Goal: Task Accomplishment & Management: Manage account settings

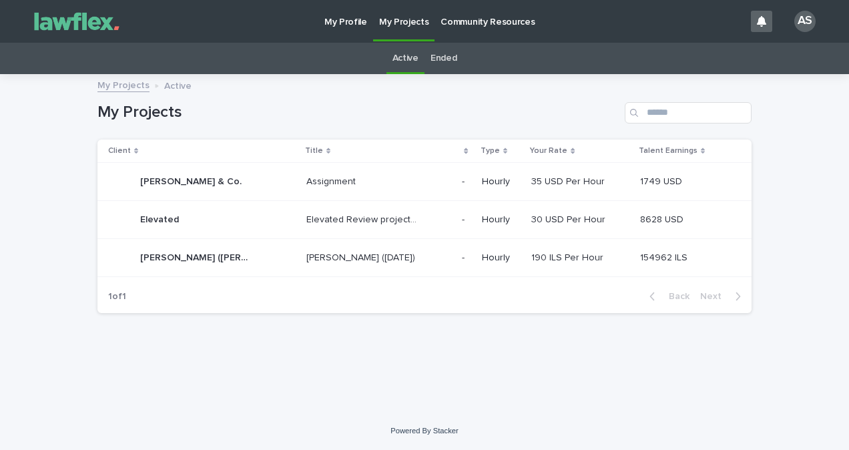
click at [390, 260] on p "[PERSON_NAME] ([DATE])" at bounding box center [361, 257] width 111 height 14
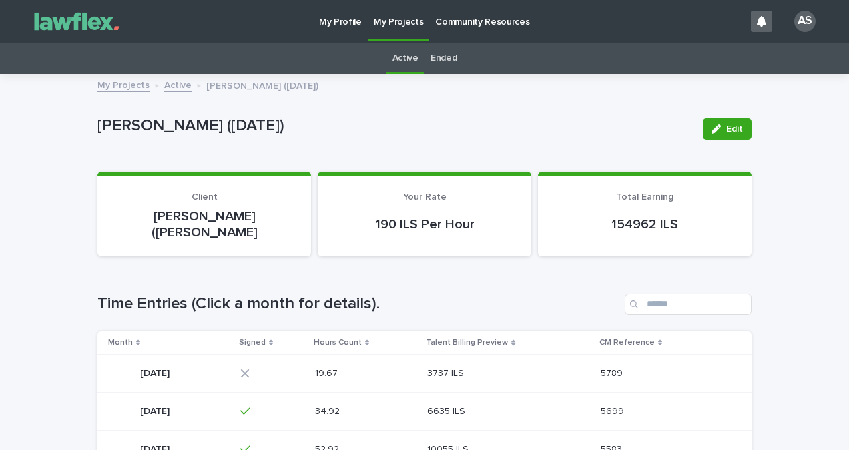
click at [461, 366] on td "3737 ILS 3737 ILS" at bounding box center [508, 373] width 173 height 38
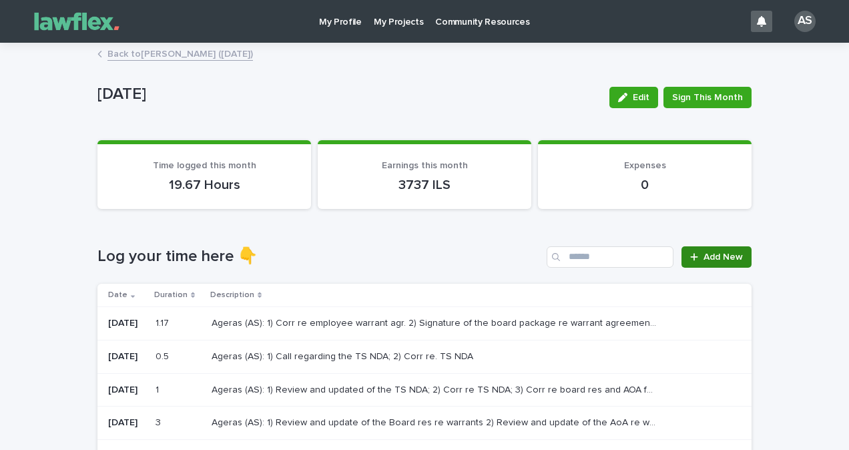
click at [706, 252] on span "Add New" at bounding box center [723, 256] width 39 height 9
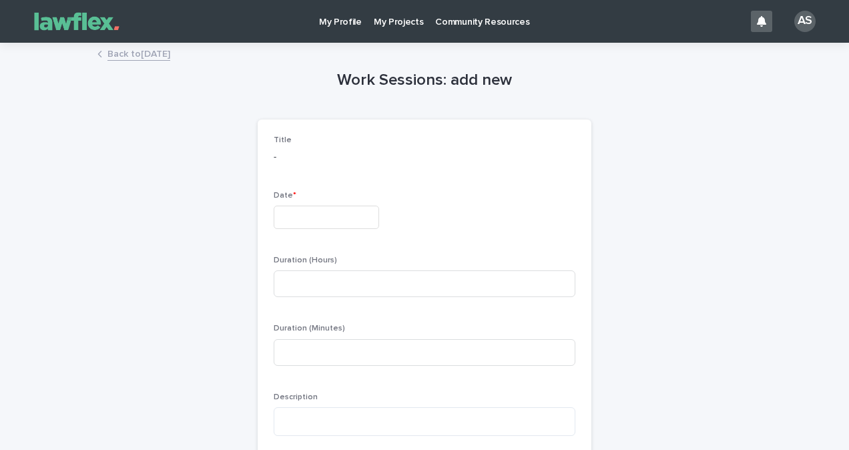
click at [347, 220] on input "text" at bounding box center [326, 217] width 105 height 23
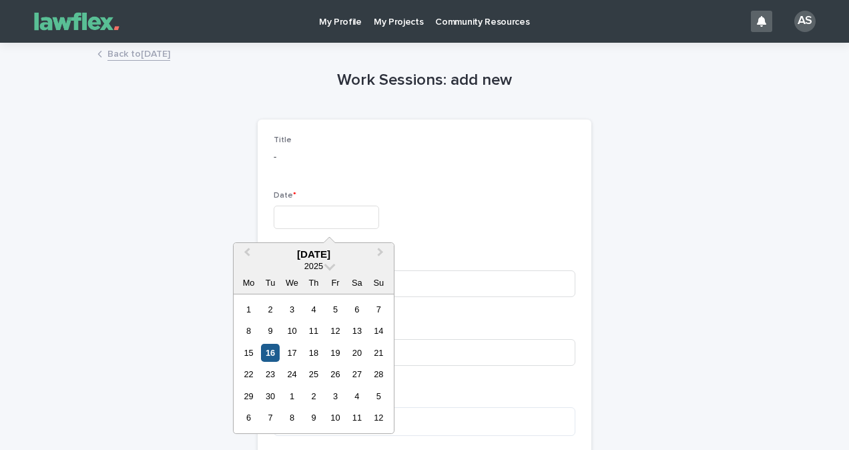
click at [269, 352] on div "16" at bounding box center [270, 353] width 18 height 18
type input "*********"
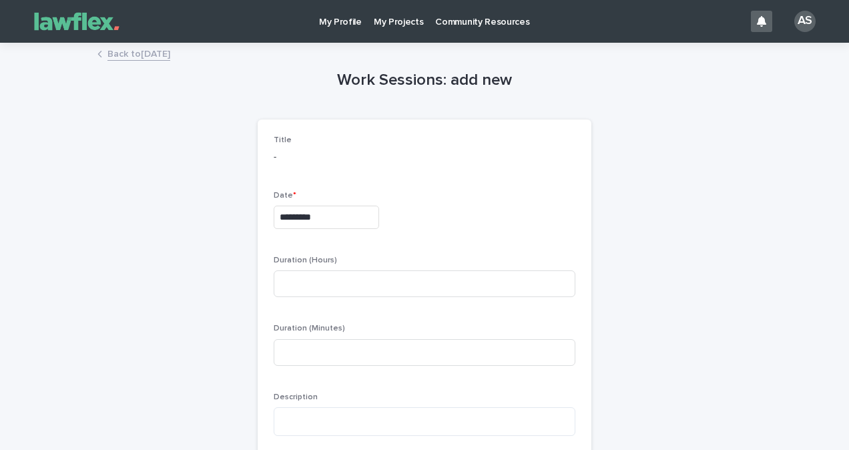
click at [387, 266] on div "Duration (Hours)" at bounding box center [425, 282] width 302 height 52
click at [390, 279] on input at bounding box center [425, 283] width 302 height 27
type input "*"
click at [188, 330] on div "Work Sessions: add new Loading... Saving… Loading... Saving… Loading... Saving……" at bounding box center [424, 269] width 654 height 451
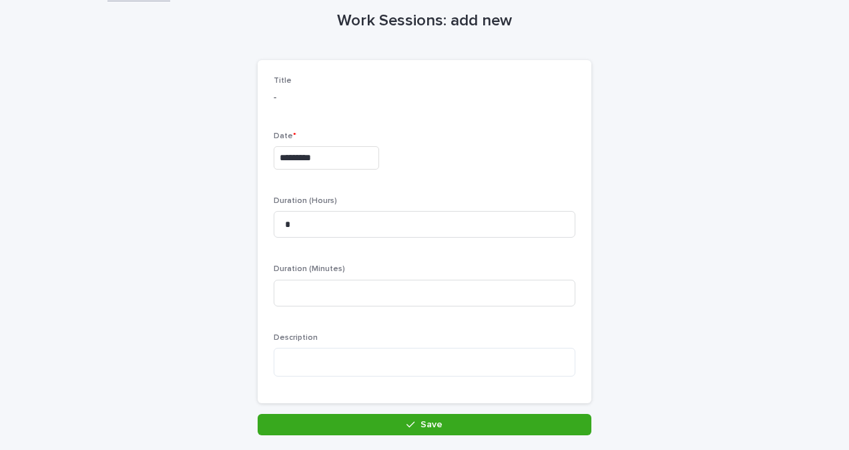
scroll to position [134, 0]
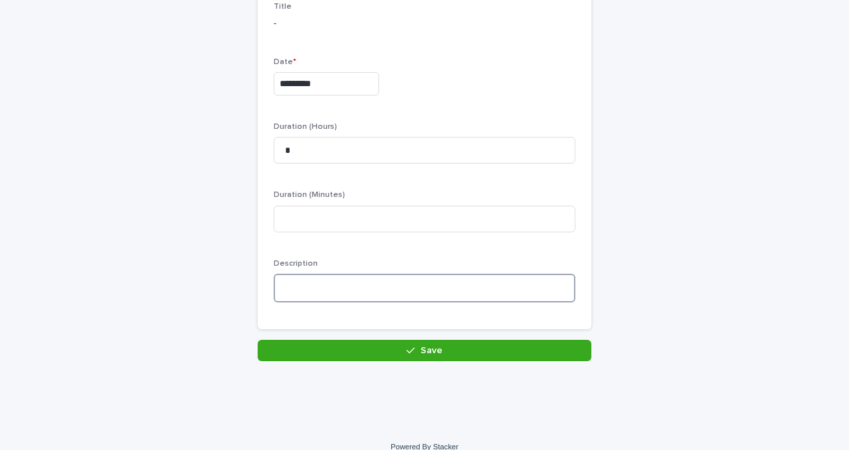
click at [338, 282] on textarea at bounding box center [425, 288] width 302 height 29
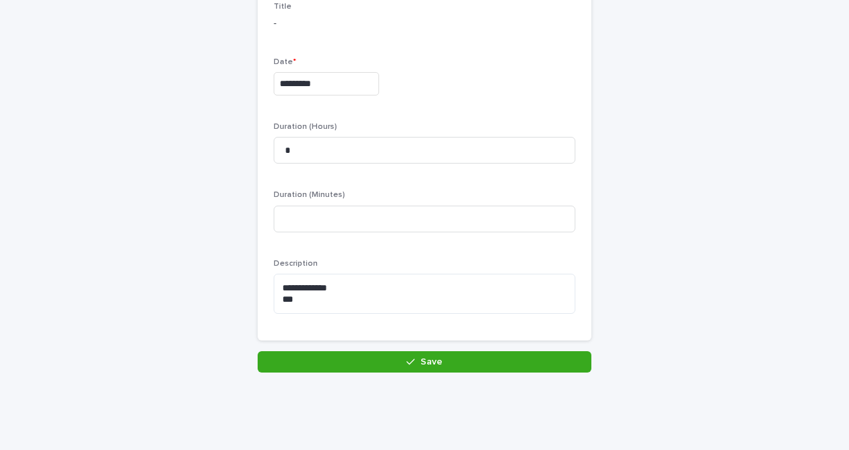
click at [726, 249] on div "**********" at bounding box center [424, 142] width 654 height 462
click at [507, 305] on textarea "**********" at bounding box center [425, 294] width 302 height 40
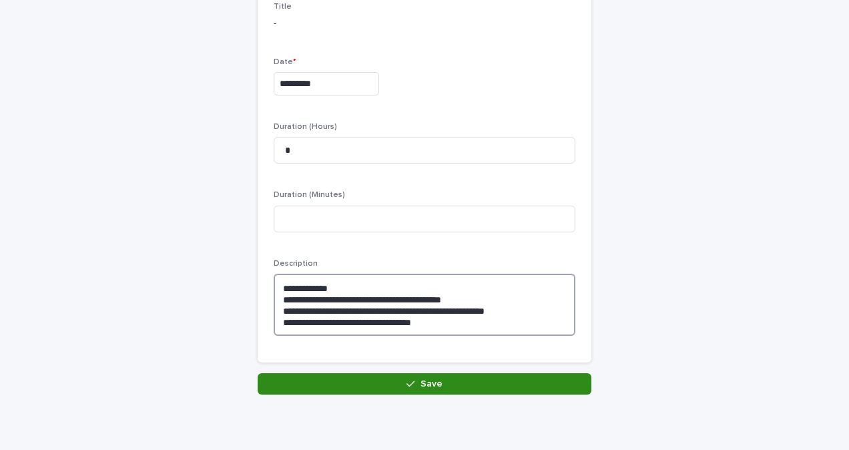
type textarea "**********"
click at [475, 381] on button "Save" at bounding box center [425, 383] width 334 height 21
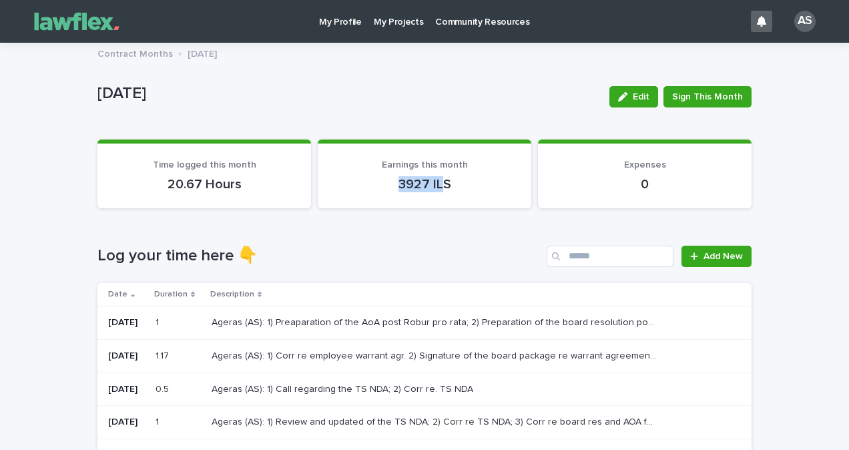
drag, startPoint x: 390, startPoint y: 189, endPoint x: 436, endPoint y: 184, distance: 45.7
click at [436, 184] on p "3927 ILS" at bounding box center [425, 184] width 182 height 16
drag, startPoint x: 436, startPoint y: 184, endPoint x: 427, endPoint y: 233, distance: 50.3
click at [427, 233] on div "Loading... Saving… Log your time here 👇 Add New Date Duration Description [DATE…" at bounding box center [424, 452] width 654 height 467
click at [422, 10] on div "My Projects" at bounding box center [399, 14] width 62 height 28
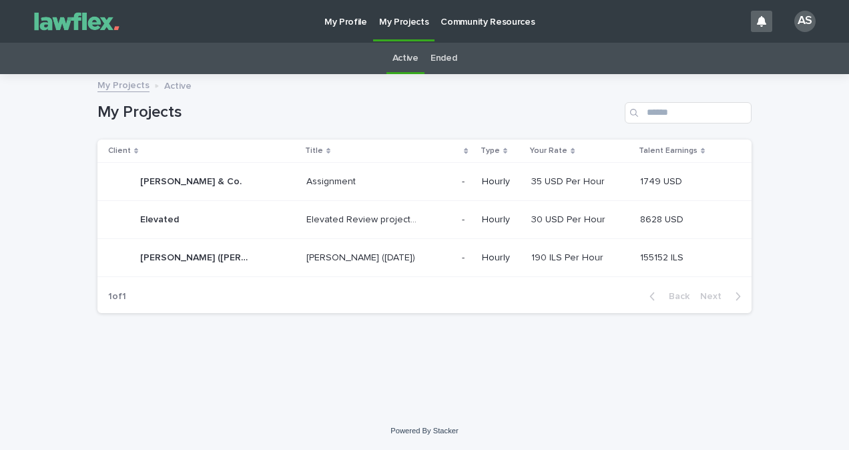
click at [368, 268] on div "[PERSON_NAME] ([DATE]) [PERSON_NAME] ([DATE])" at bounding box center [378, 258] width 145 height 22
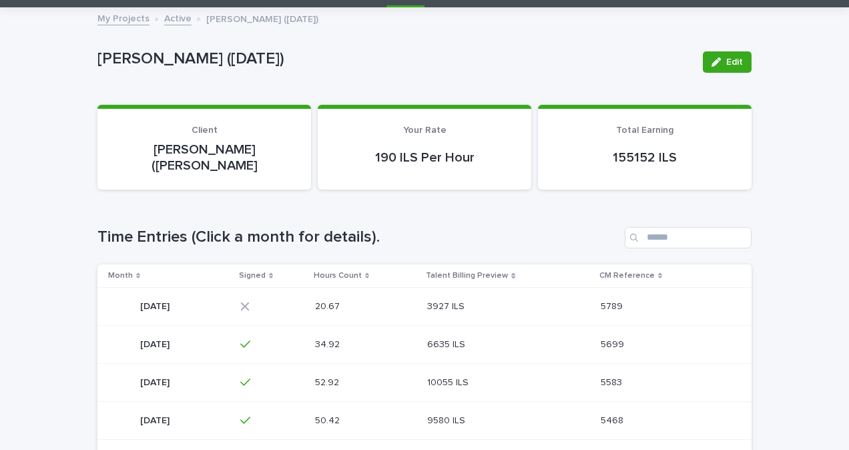
click at [417, 296] on div "20.67 20.67" at bounding box center [366, 307] width 102 height 22
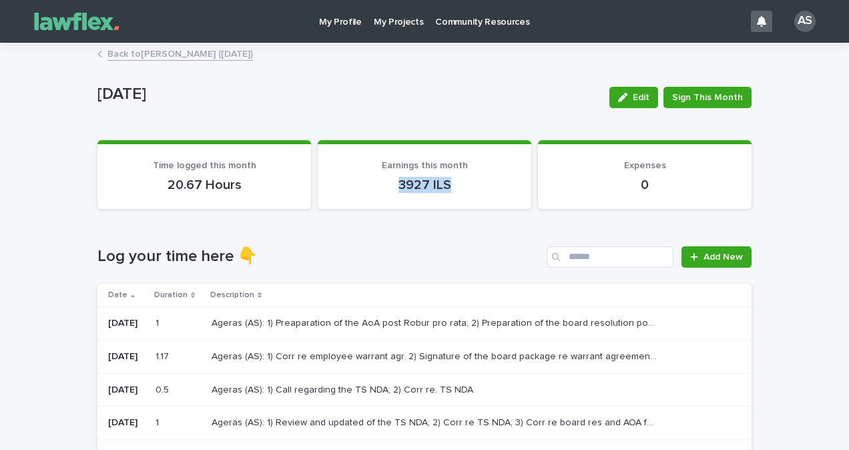
drag, startPoint x: 382, startPoint y: 193, endPoint x: 476, endPoint y: 190, distance: 94.2
click at [476, 190] on section "Earnings this month 3927 ILS" at bounding box center [425, 174] width 214 height 69
drag, startPoint x: 476, startPoint y: 190, endPoint x: 407, endPoint y: 244, distance: 87.1
click at [397, 254] on h1 "Log your time here 👇" at bounding box center [319, 256] width 444 height 19
drag, startPoint x: 451, startPoint y: 194, endPoint x: 372, endPoint y: 189, distance: 79.6
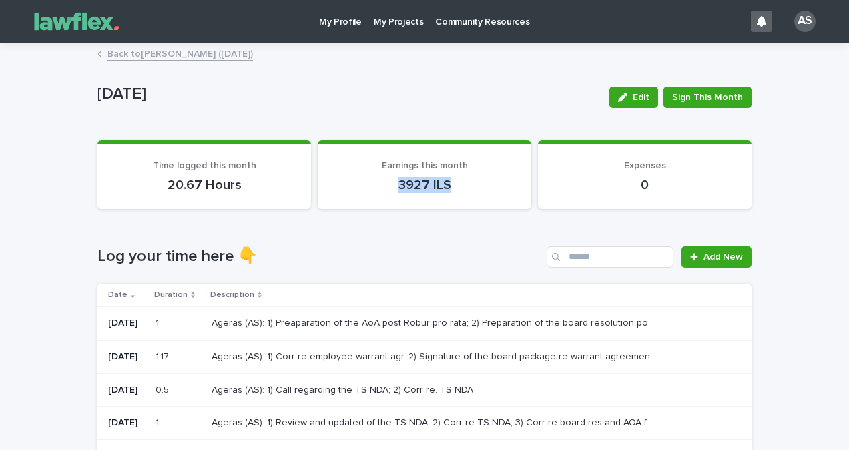
click at [372, 189] on section "Earnings this month 3927 ILS" at bounding box center [425, 174] width 214 height 69
drag, startPoint x: 372, startPoint y: 189, endPoint x: 283, endPoint y: 157, distance: 94.4
click at [400, 31] on link "My Projects" at bounding box center [399, 20] width 62 height 41
